Goal: Task Accomplishment & Management: Manage account settings

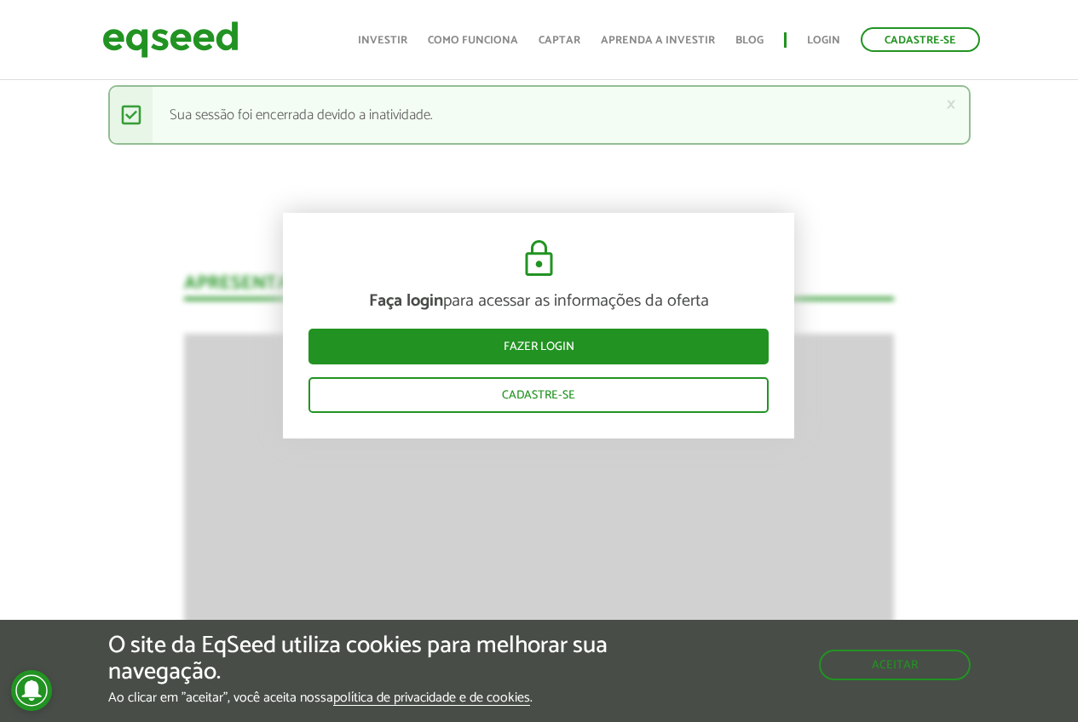
scroll to position [2043, 0]
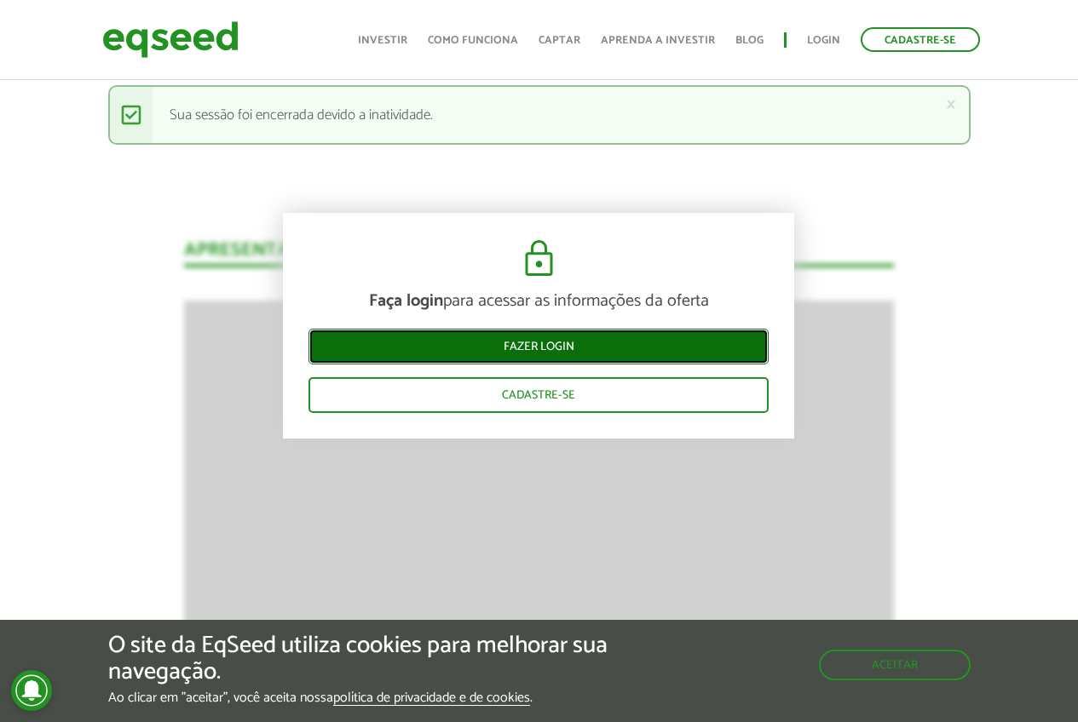
click at [576, 335] on link "Fazer login" at bounding box center [538, 347] width 460 height 36
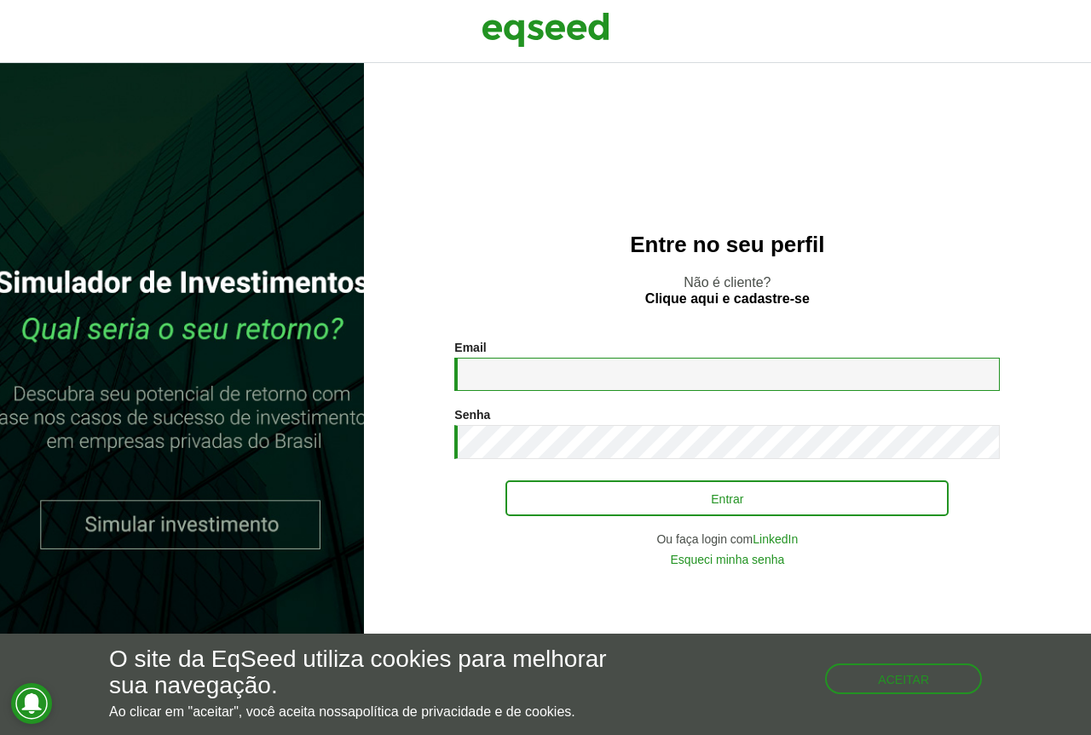
type input "**********"
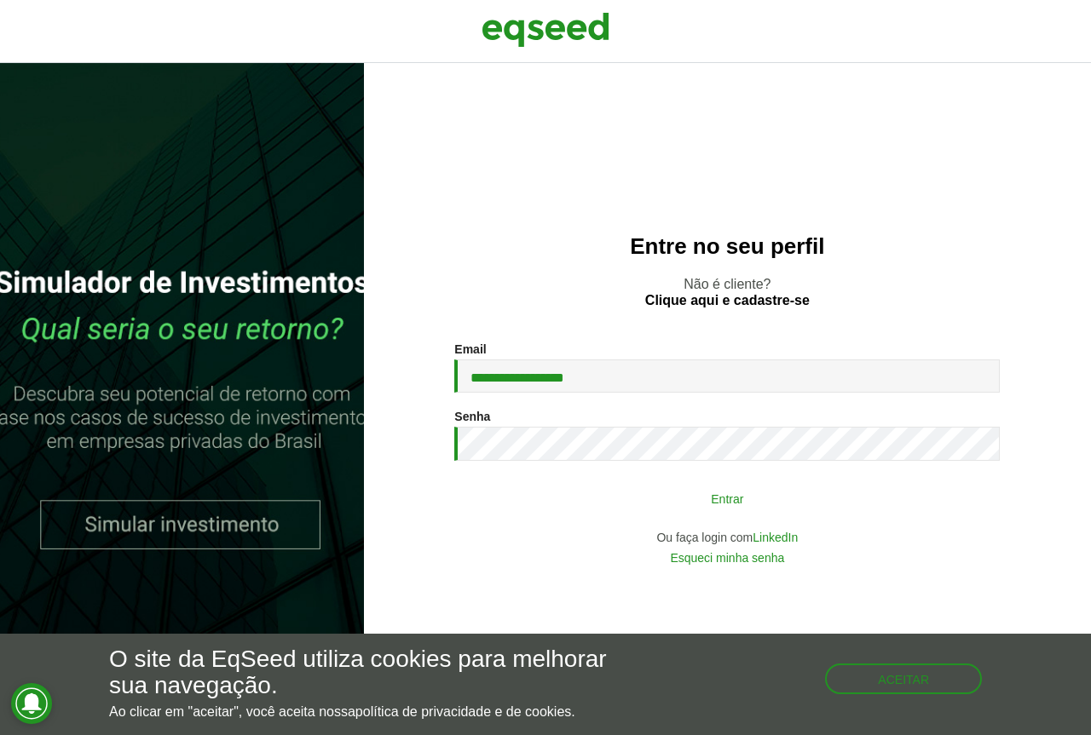
click at [602, 496] on button "Entrar" at bounding box center [726, 498] width 443 height 32
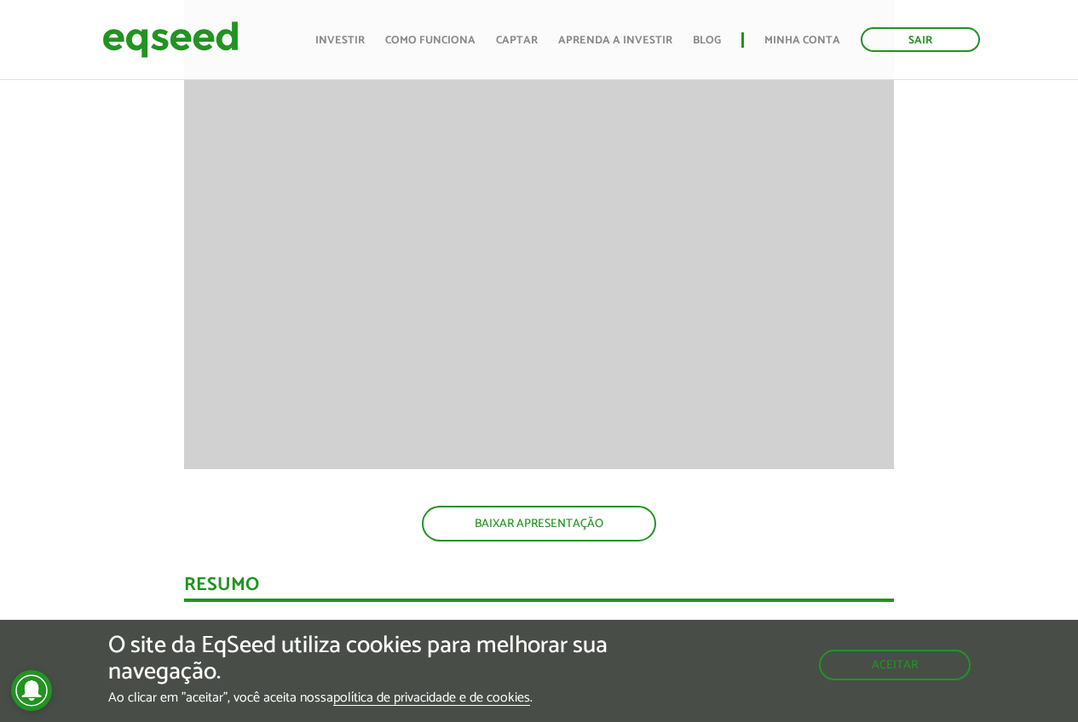
scroll to position [2215, 0]
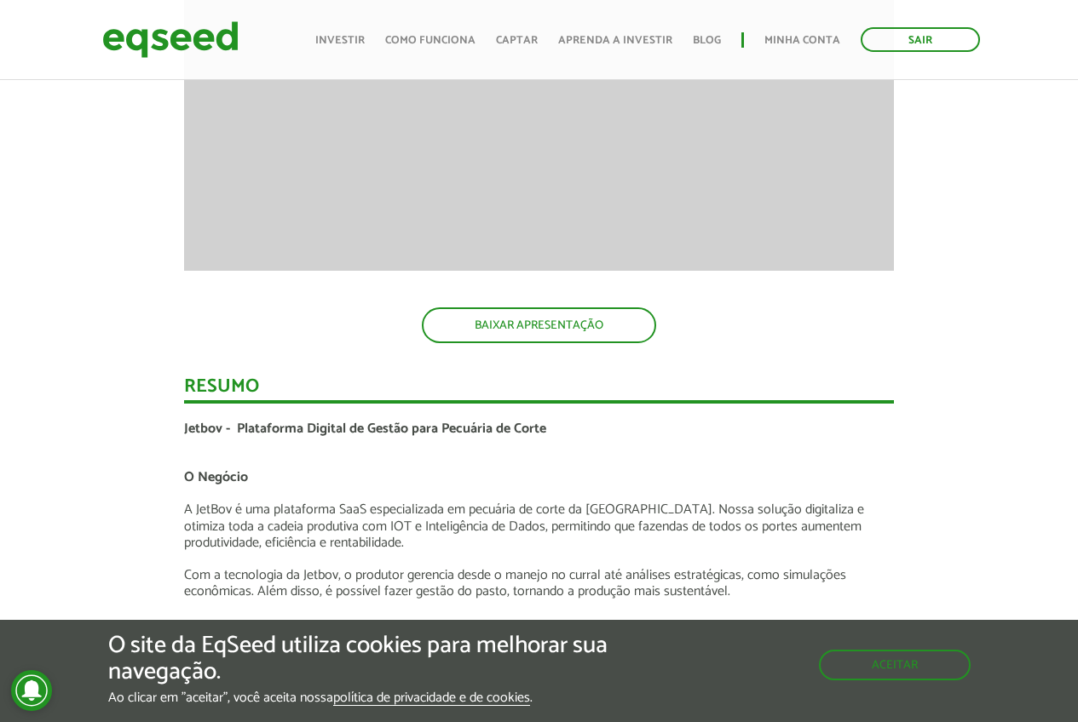
scroll to position [2386, 0]
